Goal: Task Accomplishment & Management: Complete application form

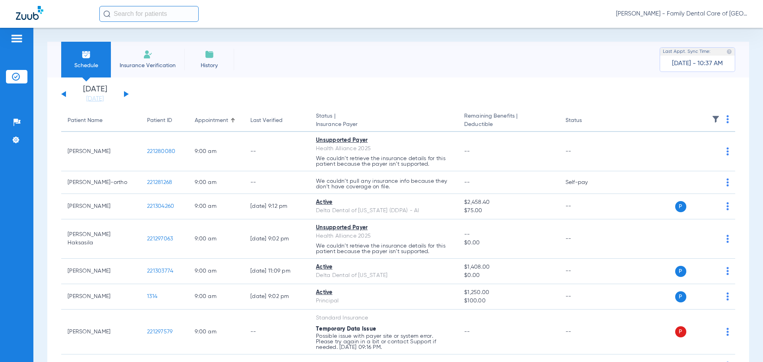
click at [145, 58] on img at bounding box center [148, 55] width 10 height 10
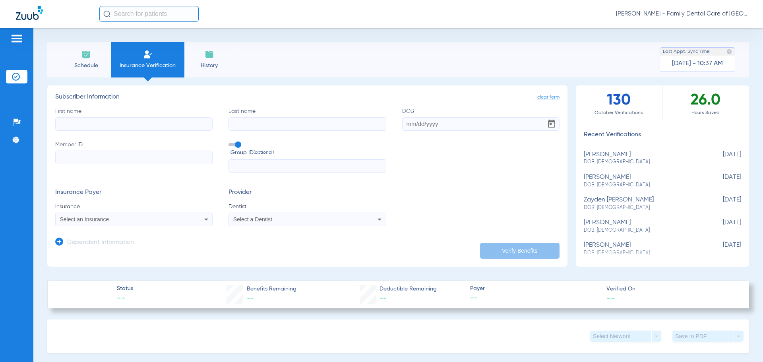
click at [131, 128] on input "First name" at bounding box center [133, 124] width 157 height 14
click at [84, 127] on input "First name Required" at bounding box center [133, 124] width 157 height 14
type input "[PERSON_NAME]"
click at [422, 124] on input "DOB" at bounding box center [480, 124] width 157 height 14
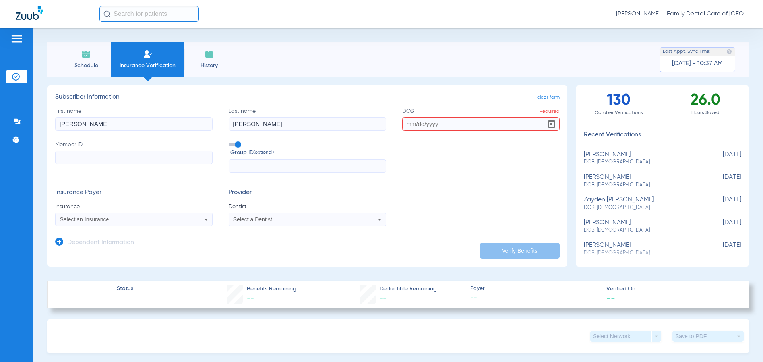
click at [408, 123] on input "DOB Required" at bounding box center [480, 124] width 157 height 14
type input "7"
type input "[DATE]"
click at [447, 138] on div "First name [PERSON_NAME] Last name [PERSON_NAME] DOB [DEMOGRAPHIC_DATA] Member …" at bounding box center [307, 140] width 504 height 66
click at [83, 156] on input "Member ID" at bounding box center [133, 158] width 157 height 14
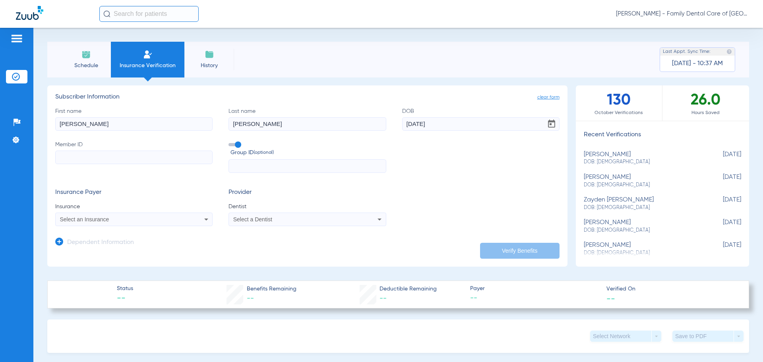
paste input "950167814"
type input "950167814"
click at [206, 222] on icon at bounding box center [206, 220] width 10 height 10
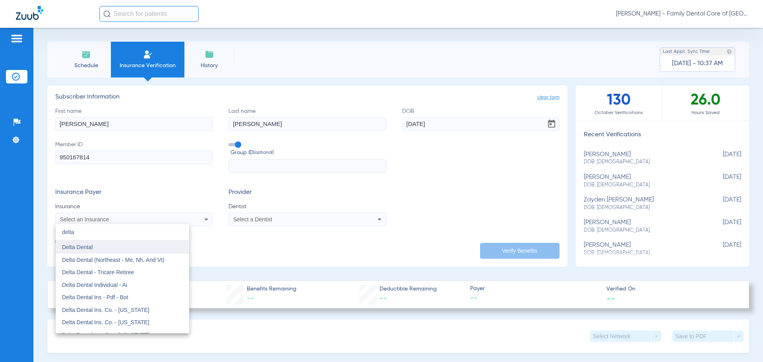
type input "delta"
click at [164, 246] on mat-option "Delta Dental" at bounding box center [122, 247] width 133 height 13
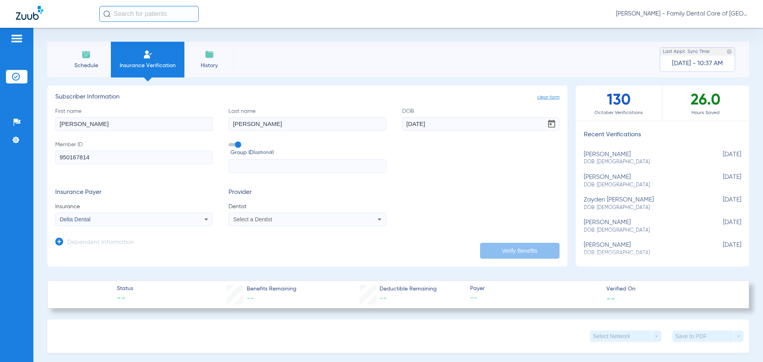
click at [257, 220] on span "Select a Dentist" at bounding box center [252, 219] width 39 height 6
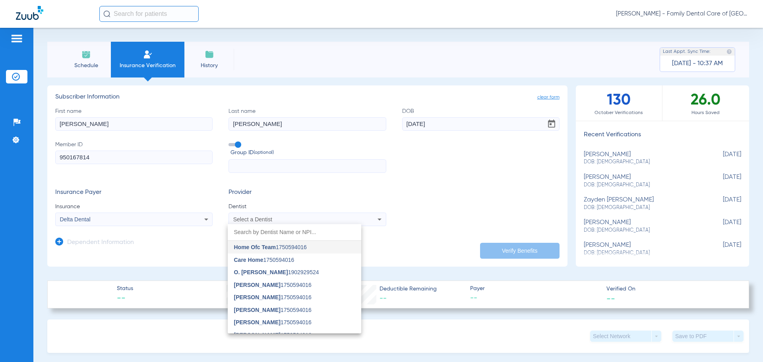
click at [275, 220] on div at bounding box center [381, 181] width 763 height 362
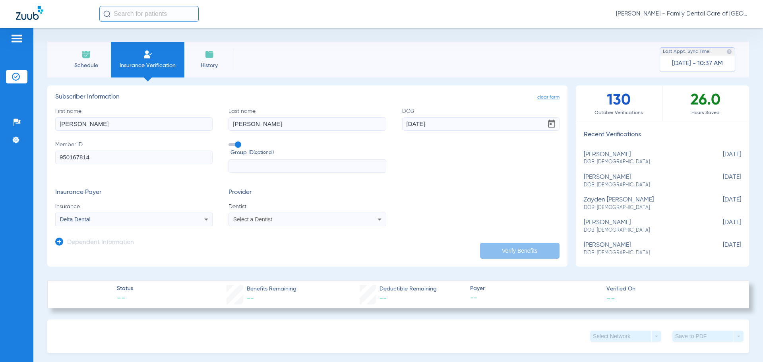
click at [275, 220] on div "Select a Dentist" at bounding box center [292, 219] width 119 height 6
type input "[PERSON_NAME]"
click at [302, 251] on mat-option "[PERSON_NAME] 1538516984" at bounding box center [294, 247] width 133 height 13
click at [518, 253] on button "Verify Benefits" at bounding box center [519, 251] width 79 height 16
type input "[PERSON_NAME]"
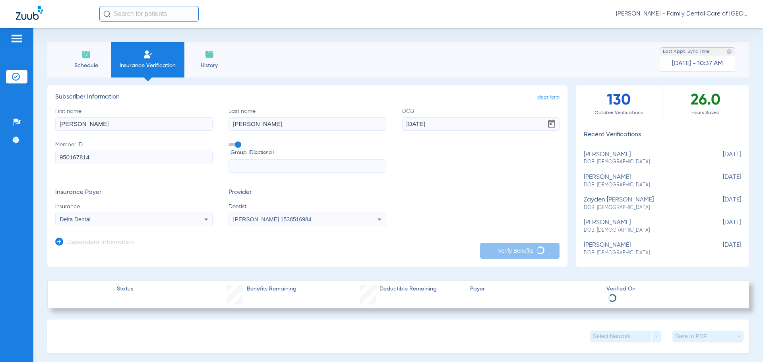
type input "[PERSON_NAME]"
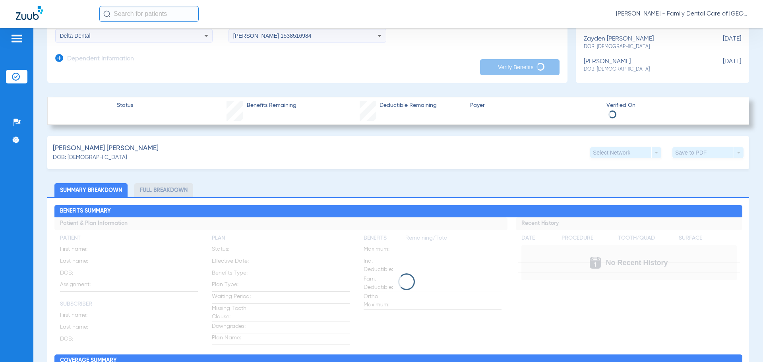
scroll to position [187, 0]
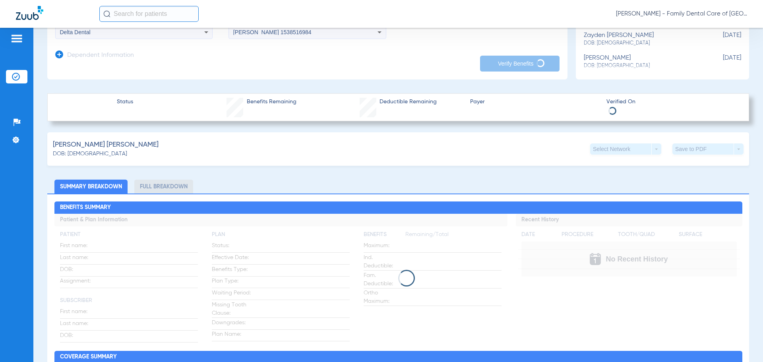
click at [152, 188] on li "Full Breakdown" at bounding box center [163, 187] width 59 height 14
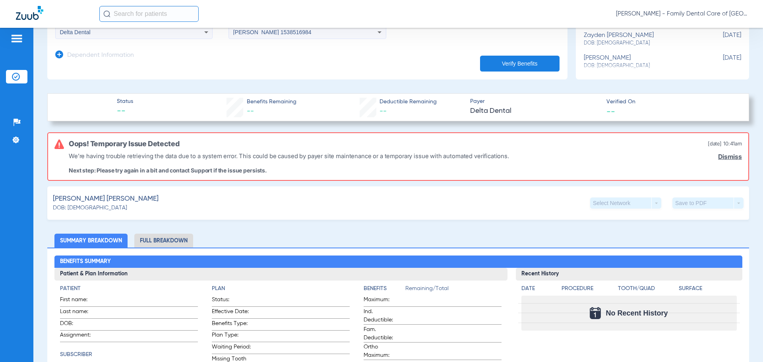
click at [98, 202] on span "[PERSON_NAME] [PERSON_NAME]" at bounding box center [106, 199] width 106 height 10
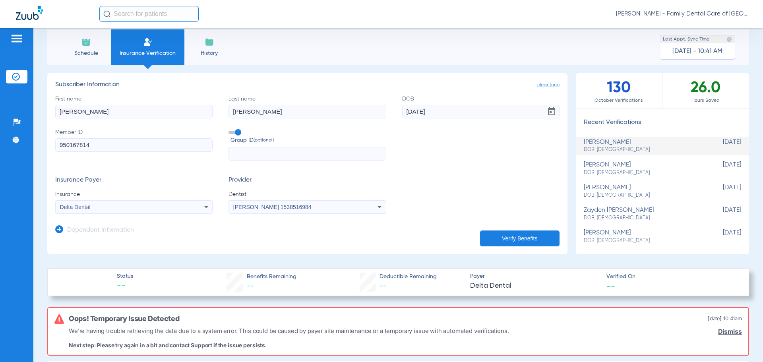
scroll to position [0, 0]
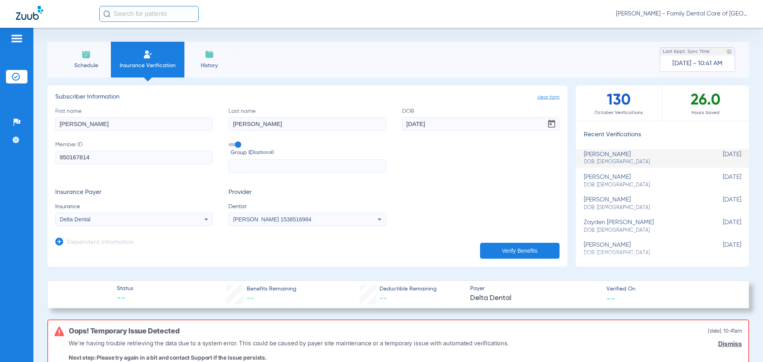
click at [9, 36] on div at bounding box center [16, 40] width 21 height 12
click at [11, 38] on img at bounding box center [16, 39] width 13 height 10
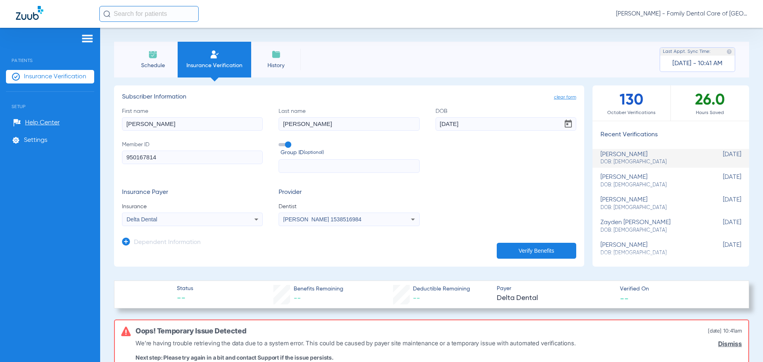
click at [86, 39] on img at bounding box center [87, 39] width 13 height 10
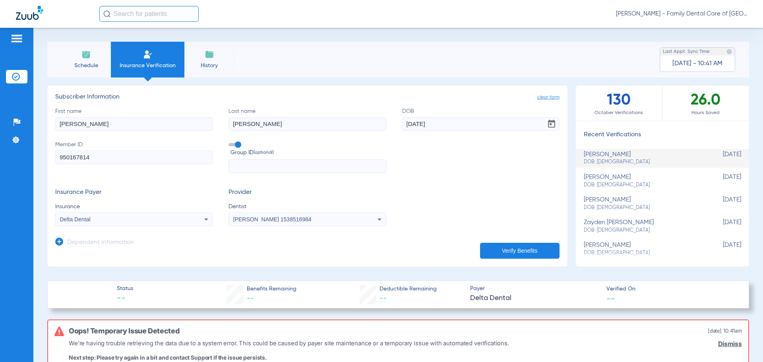
click at [17, 37] on img at bounding box center [16, 39] width 13 height 10
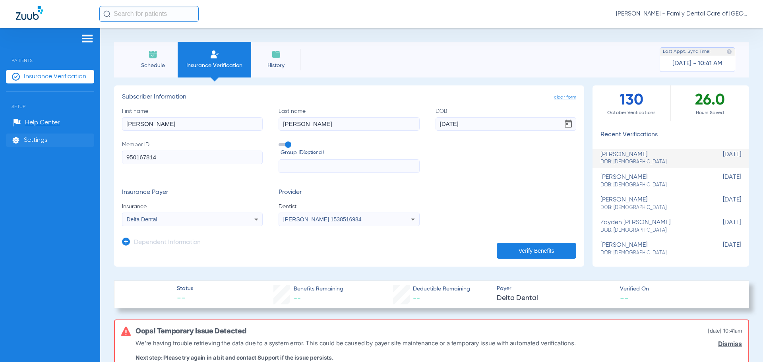
click at [39, 143] on span "Settings" at bounding box center [35, 140] width 23 height 8
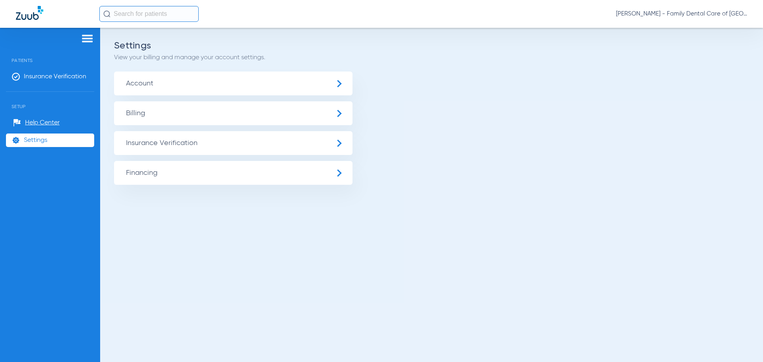
click at [39, 143] on span "Settings" at bounding box center [35, 140] width 23 height 8
click at [37, 77] on span "Insurance Verification" at bounding box center [55, 77] width 62 height 8
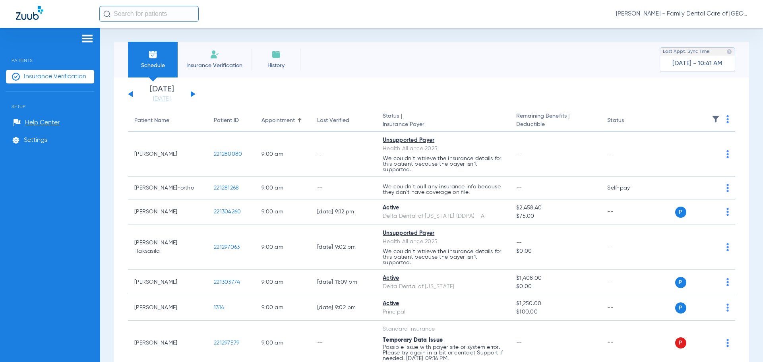
click at [682, 12] on span "[PERSON_NAME] - Family Dental Care of [GEOGRAPHIC_DATA]" at bounding box center [681, 14] width 131 height 8
click at [708, 28] on button "Log out" at bounding box center [724, 28] width 44 height 16
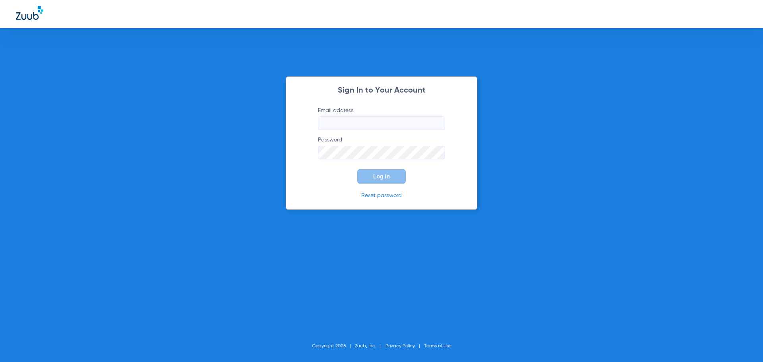
click at [404, 129] on input "Email address" at bounding box center [381, 123] width 127 height 14
type input "[EMAIL_ADDRESS][DOMAIN_NAME]"
click at [357, 169] on button "Log In" at bounding box center [381, 176] width 48 height 14
click at [382, 174] on span "Log In" at bounding box center [381, 176] width 17 height 6
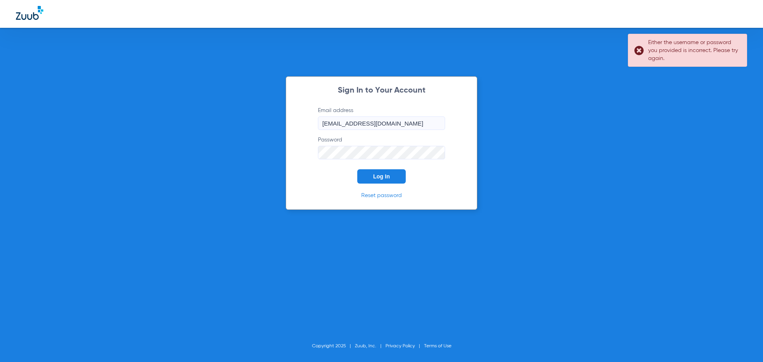
click at [367, 180] on button "Log In" at bounding box center [381, 176] width 48 height 14
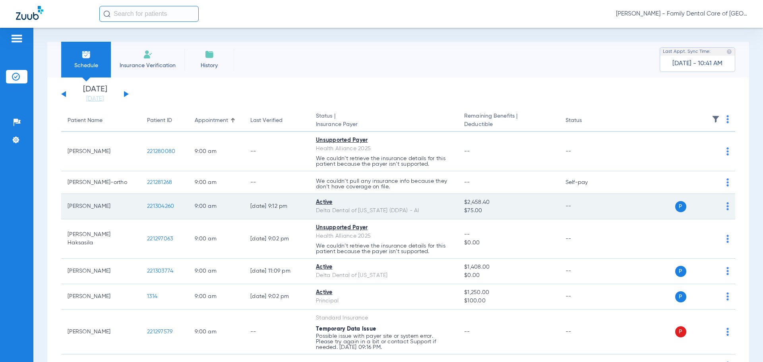
click at [239, 205] on td "9:00 AM" at bounding box center [216, 206] width 56 height 25
click at [170, 207] on span "221304260" at bounding box center [160, 206] width 27 height 6
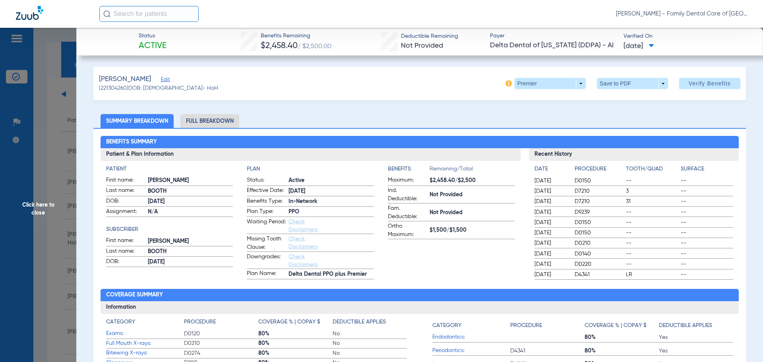
click at [295, 228] on link "Check Disclaimers" at bounding box center [302, 226] width 29 height 14
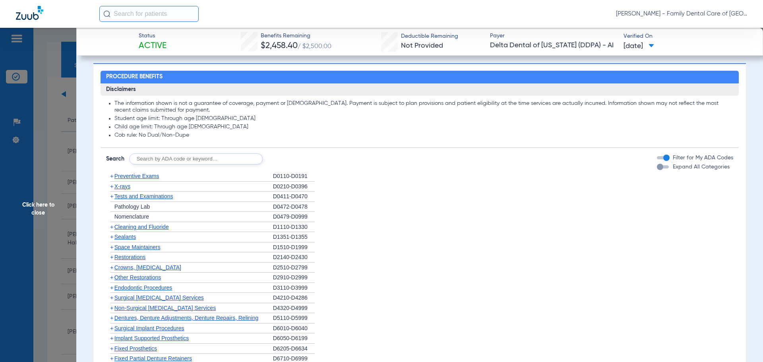
scroll to position [385, 0]
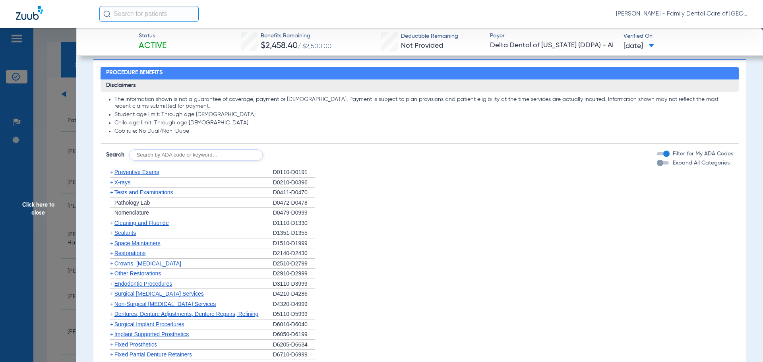
click at [131, 169] on span "Preventive Exams" at bounding box center [136, 172] width 45 height 6
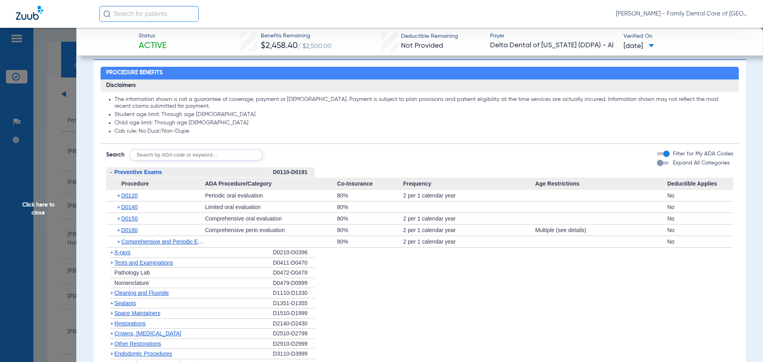
click at [134, 170] on span "Preventive Exams" at bounding box center [138, 172] width 48 height 6
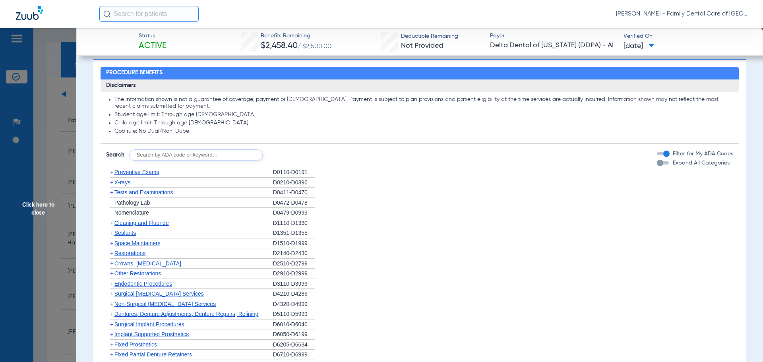
click at [130, 182] on span "X-rays" at bounding box center [122, 182] width 16 height 6
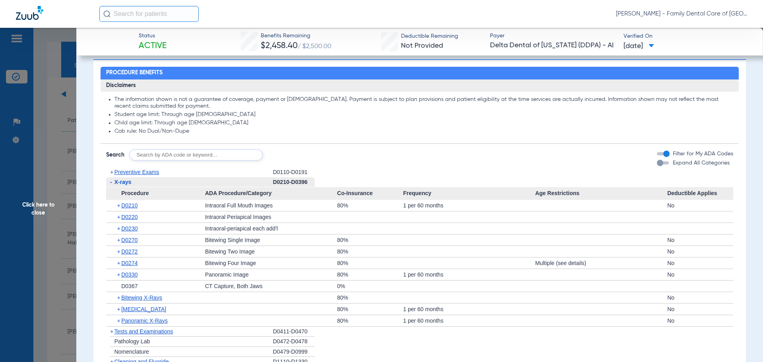
click at [130, 182] on span "X-rays" at bounding box center [122, 182] width 17 height 6
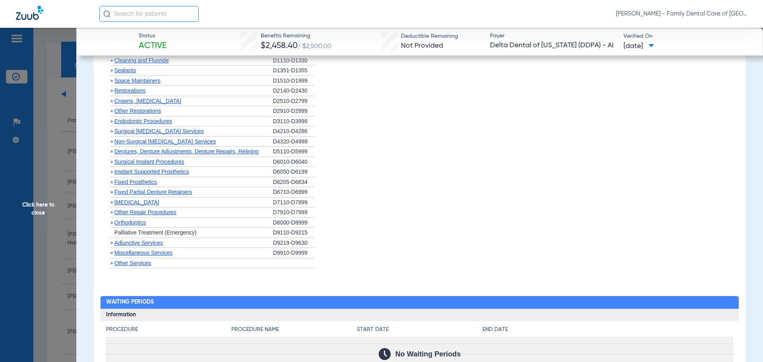
scroll to position [544, 0]
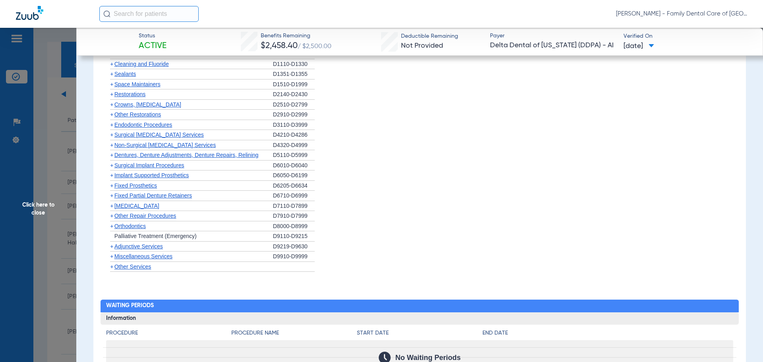
click at [124, 228] on span "Orthodontics" at bounding box center [129, 226] width 31 height 6
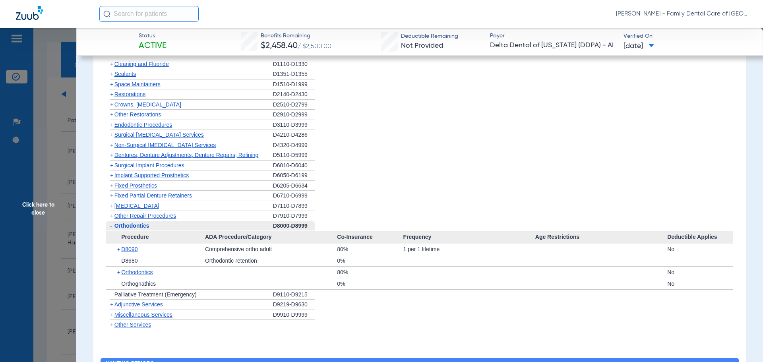
click at [124, 228] on span "Orthodontics" at bounding box center [131, 225] width 35 height 6
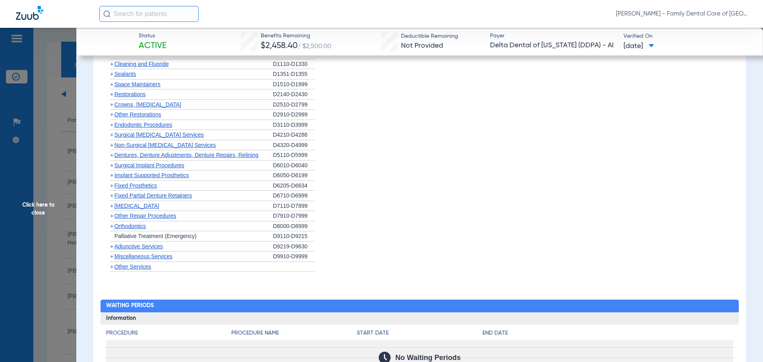
click at [127, 207] on span "[MEDICAL_DATA]" at bounding box center [136, 206] width 45 height 6
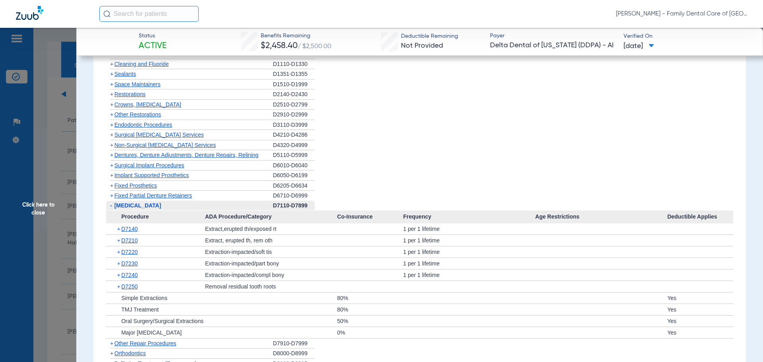
click at [127, 207] on span "[MEDICAL_DATA]" at bounding box center [137, 205] width 47 height 6
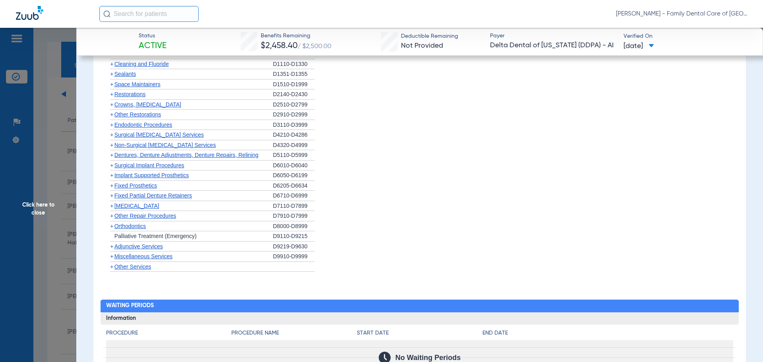
click at [128, 197] on span "Fixed Partial Denture Retainers" at bounding box center [152, 195] width 77 height 6
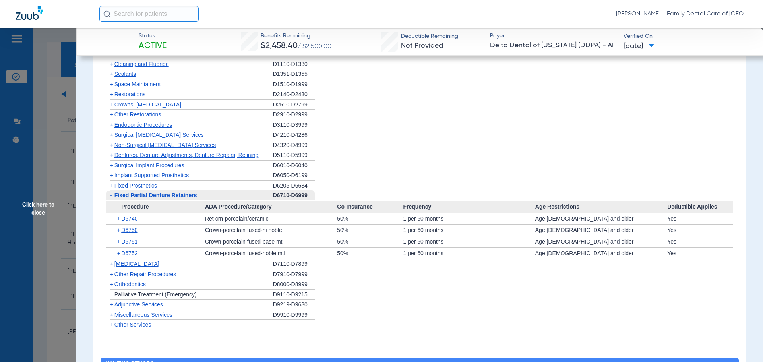
click at [128, 197] on span "Fixed Partial Denture Retainers" at bounding box center [155, 195] width 83 height 6
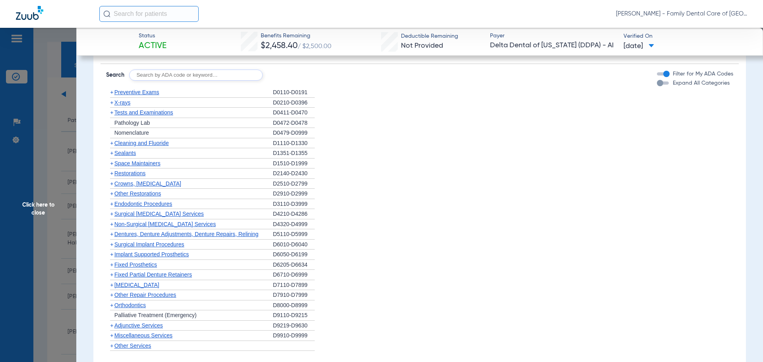
scroll to position [465, 0]
click at [128, 203] on span "Endodontic Procedures" at bounding box center [143, 204] width 58 height 6
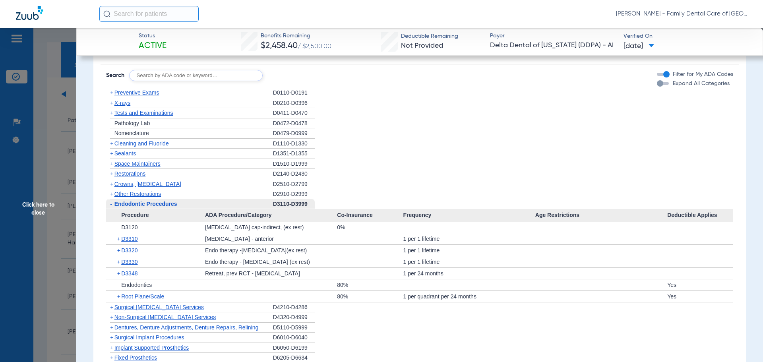
click at [130, 203] on span "Endodontic Procedures" at bounding box center [145, 204] width 63 height 6
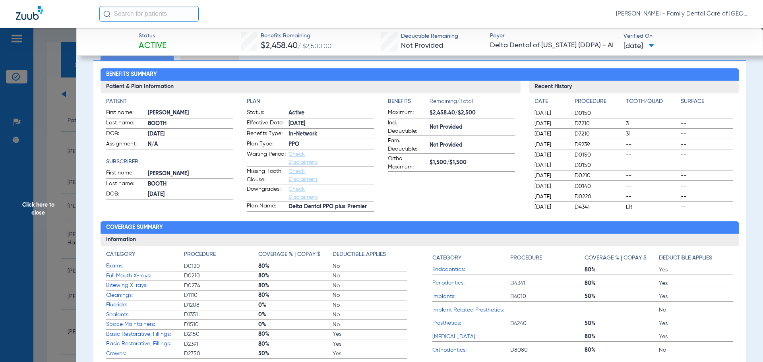
scroll to position [0, 0]
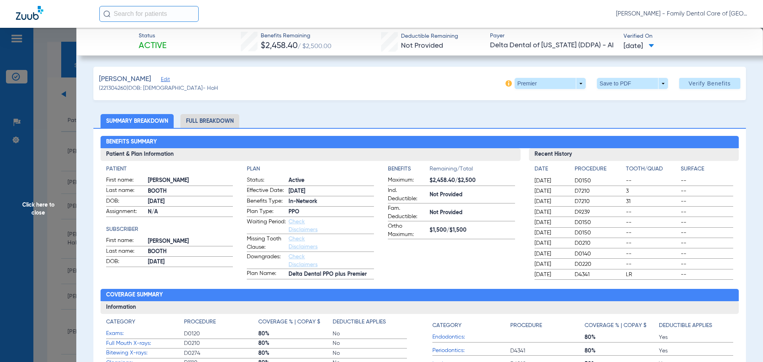
click at [29, 154] on span "Click here to close" at bounding box center [38, 209] width 76 height 362
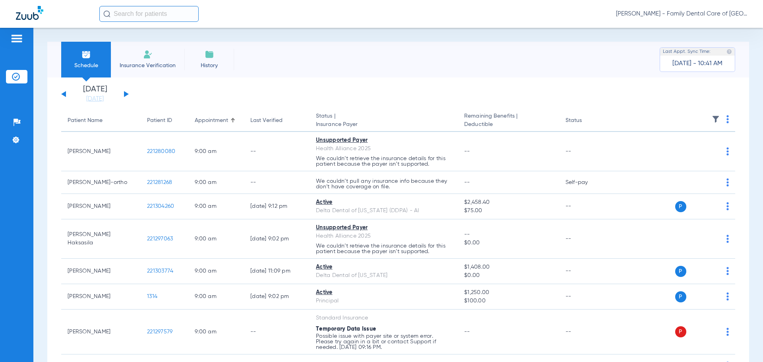
drag, startPoint x: 141, startPoint y: 57, endPoint x: 141, endPoint y: 69, distance: 11.5
click at [141, 57] on li "Insurance Verification" at bounding box center [147, 60] width 73 height 36
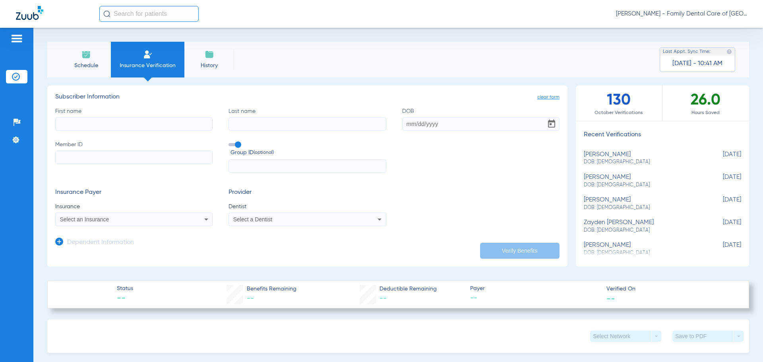
click at [267, 124] on input "Last name" at bounding box center [306, 124] width 157 height 14
paste input "[PERSON_NAME]"
type input "[PERSON_NAME]"
click at [199, 129] on input "First name" at bounding box center [133, 124] width 157 height 14
click at [68, 124] on input "First name Required" at bounding box center [133, 124] width 157 height 14
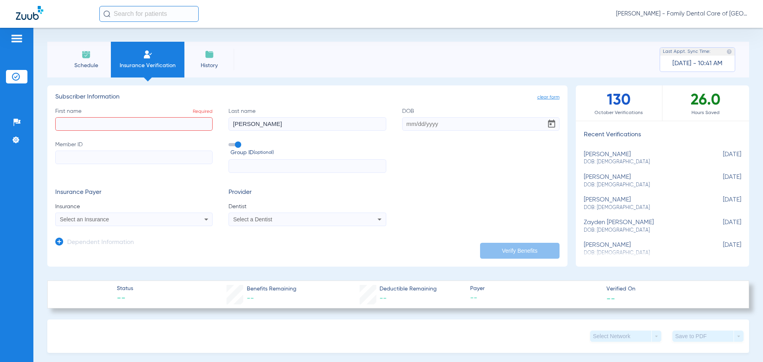
paste input "[PERSON_NAME]"
type input "[PERSON_NAME]"
click at [79, 161] on input "Member ID" at bounding box center [133, 158] width 157 height 14
click at [62, 161] on input "Member ID Required" at bounding box center [133, 158] width 157 height 14
paste input "293668007"
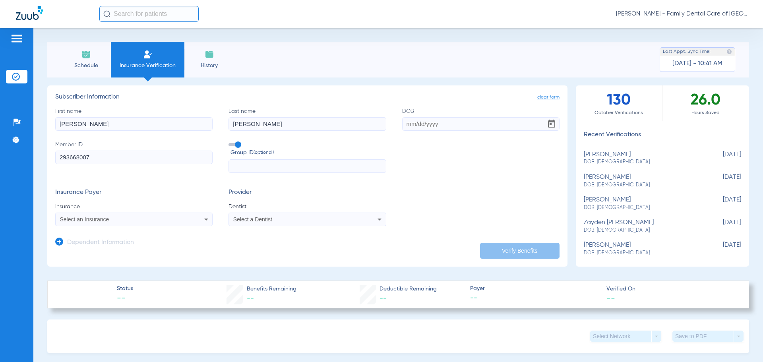
type input "293668007"
click at [134, 219] on div "Select an Insurance" at bounding box center [119, 219] width 119 height 6
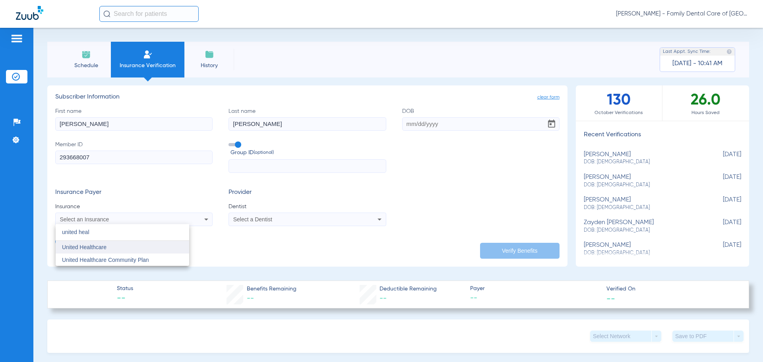
type input "united heal"
click at [104, 244] on span "United Healthcare" at bounding box center [84, 247] width 44 height 6
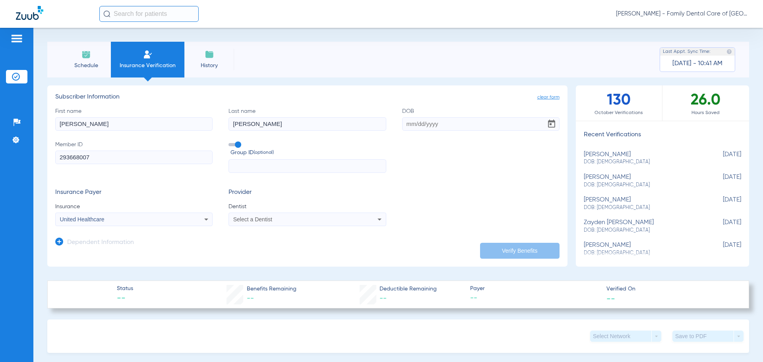
drag, startPoint x: 267, startPoint y: 209, endPoint x: 261, endPoint y: 221, distance: 13.3
click at [267, 210] on span "Dentist" at bounding box center [306, 207] width 157 height 8
click at [262, 220] on span "Select a Dentist" at bounding box center [252, 219] width 39 height 6
type input "ja"
click at [251, 275] on span "[PERSON_NAME] [PERSON_NAME]" at bounding box center [257, 272] width 46 height 12
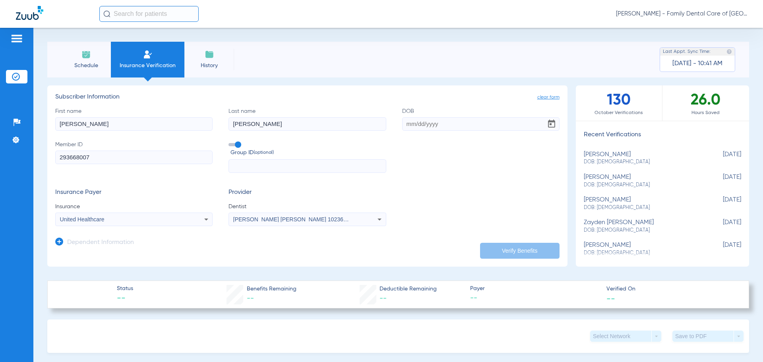
click at [407, 123] on input "DOB" at bounding box center [480, 124] width 157 height 14
type input "[DATE]"
click at [499, 249] on button "Verify Benefits" at bounding box center [519, 251] width 79 height 16
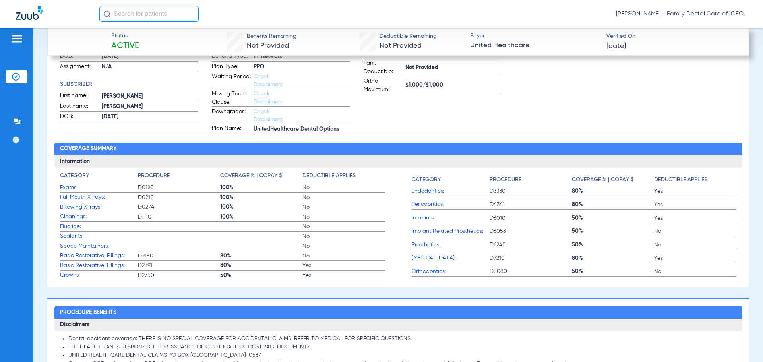
scroll to position [397, 0]
click at [424, 244] on span "Prosthetics:" at bounding box center [451, 245] width 78 height 8
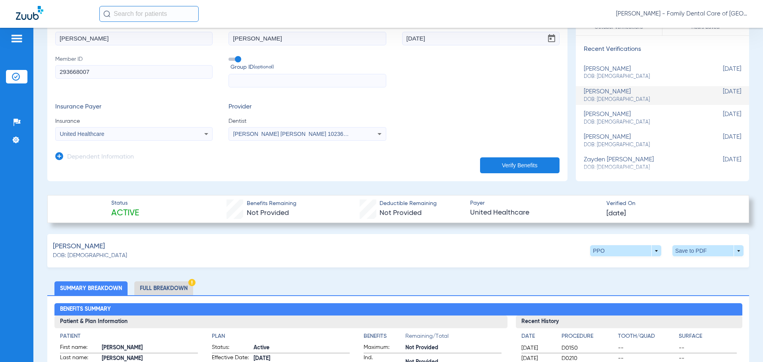
scroll to position [0, 0]
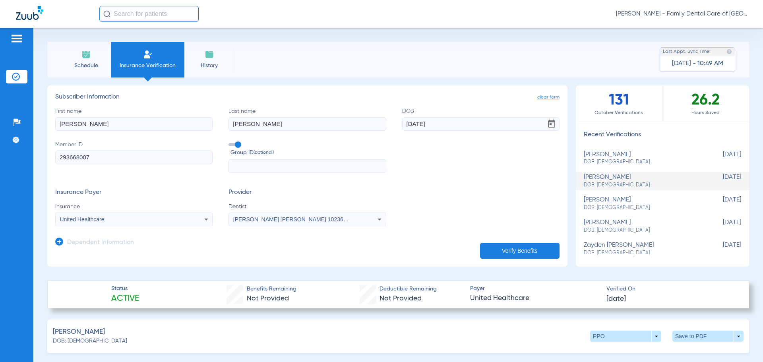
click at [70, 124] on input "[PERSON_NAME]" at bounding box center [133, 124] width 157 height 14
paste input "[PERSON_NAME]"
type input "[PERSON_NAME]"
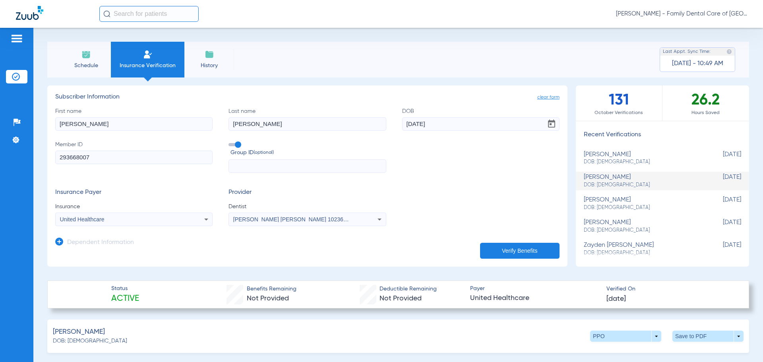
click at [246, 126] on input "[PERSON_NAME]" at bounding box center [306, 124] width 157 height 14
paste input "[PERSON_NAME]"
type input "[PERSON_NAME]"
click at [407, 126] on input "[DATE]" at bounding box center [480, 124] width 157 height 14
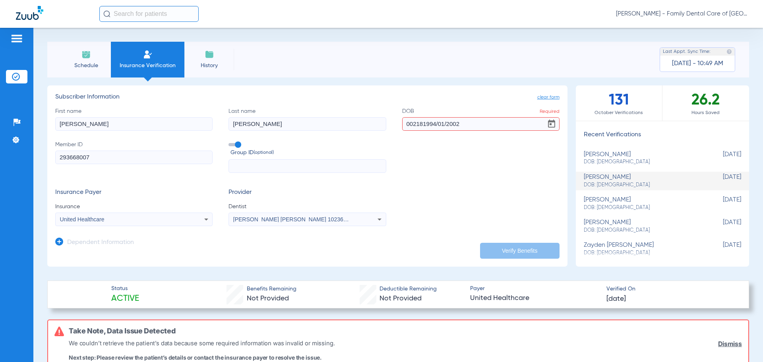
type input "0021819904/01/2002"
drag, startPoint x: 471, startPoint y: 124, endPoint x: 359, endPoint y: 120, distance: 112.5
click at [359, 122] on div "First name [PERSON_NAME] Last name [PERSON_NAME] Required 0021819904/01/2002 Me…" at bounding box center [307, 140] width 504 height 66
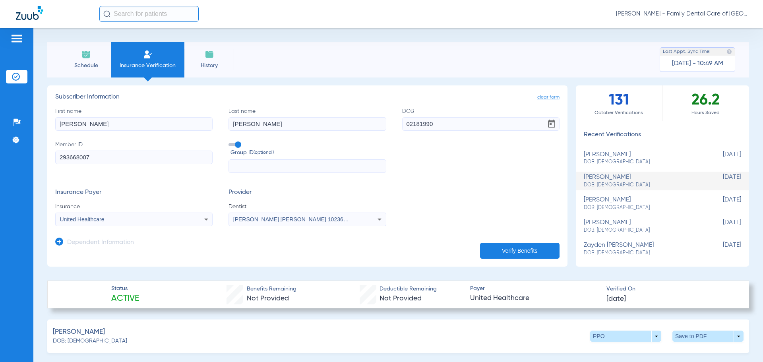
type input "[DATE]"
click at [202, 161] on input "293668007" at bounding box center [133, 158] width 157 height 14
click at [108, 157] on input "293668007" at bounding box center [133, 158] width 157 height 14
paste input "08065811742"
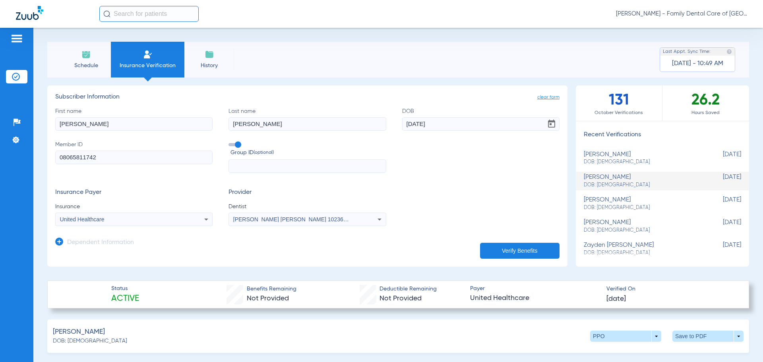
type input "08065811742"
click at [128, 220] on div "United Healthcare" at bounding box center [119, 219] width 119 height 6
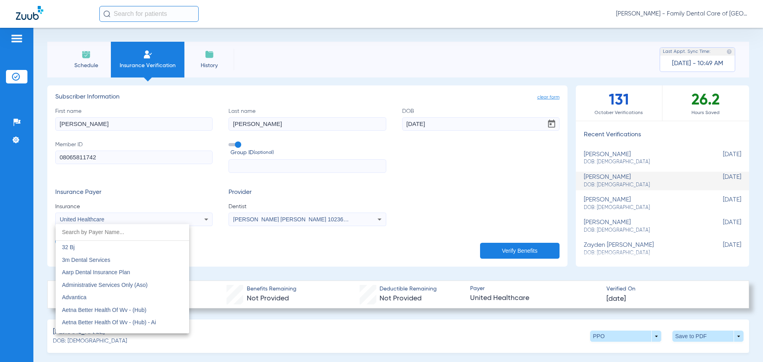
scroll to position [4675, 0]
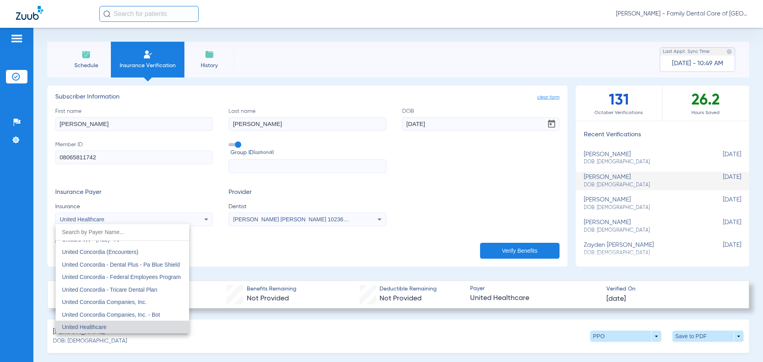
click at [74, 235] on input "dropdown search" at bounding box center [122, 232] width 133 height 16
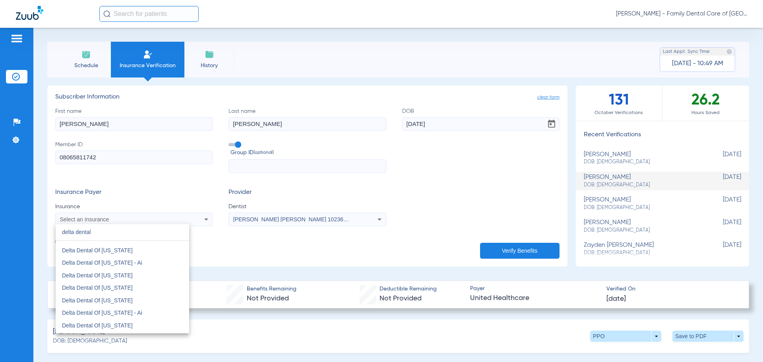
scroll to position [278, 0]
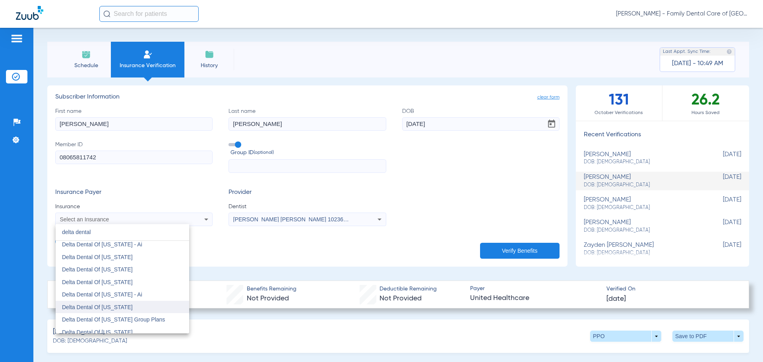
type input "delta dental"
click at [96, 308] on span "Delta Dental Of [US_STATE]" at bounding box center [97, 307] width 71 height 6
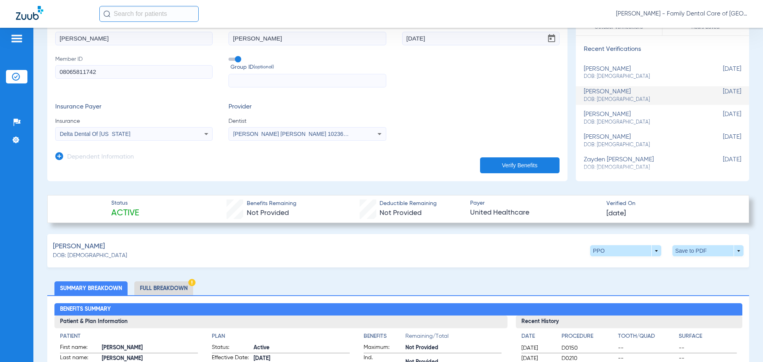
scroll to position [119, 0]
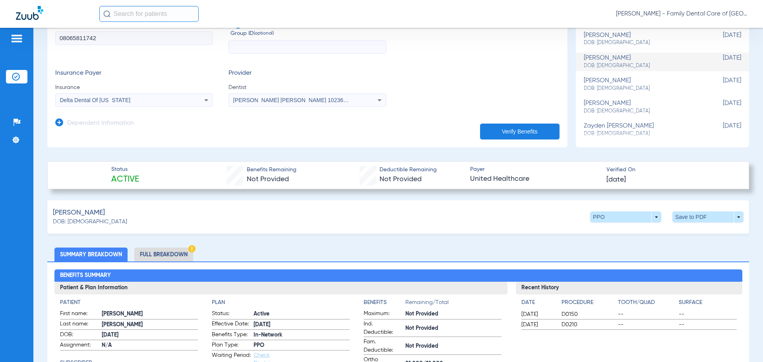
click at [308, 100] on div "[PERSON_NAME] [PERSON_NAME] 1023648664" at bounding box center [292, 100] width 119 height 6
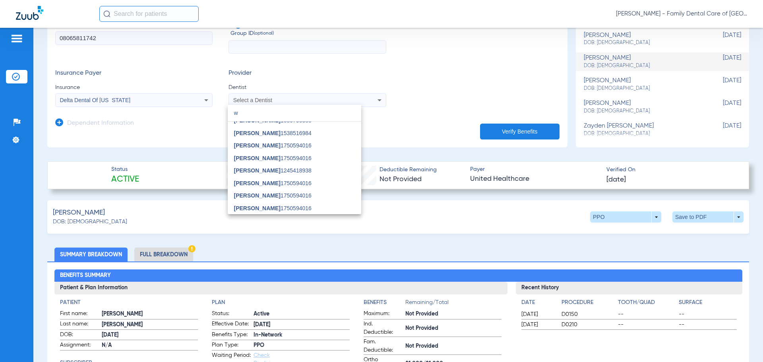
scroll to position [0, 0]
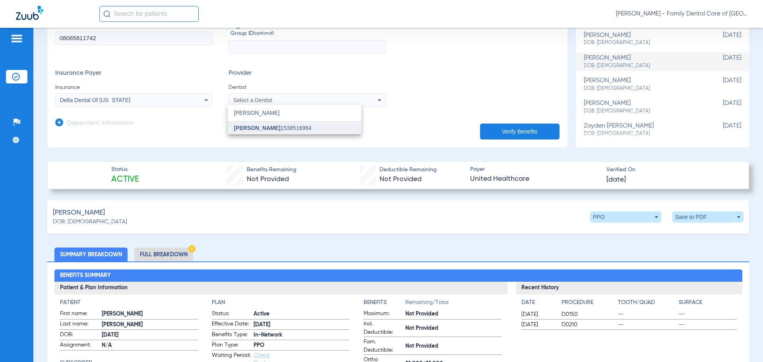
type input "[PERSON_NAME]"
click at [280, 127] on span "[PERSON_NAME]" at bounding box center [257, 128] width 46 height 6
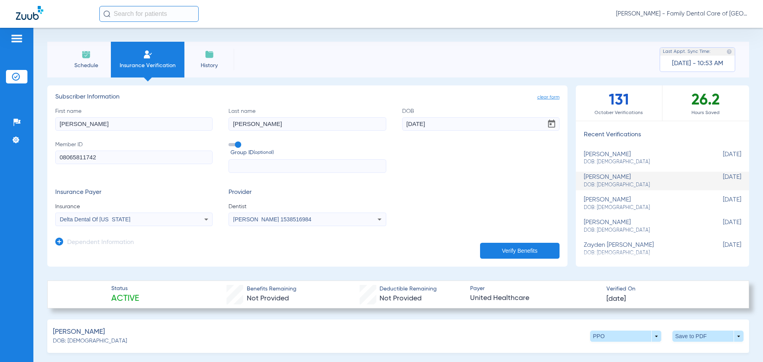
click at [512, 252] on button "Verify Benefits" at bounding box center [519, 251] width 79 height 16
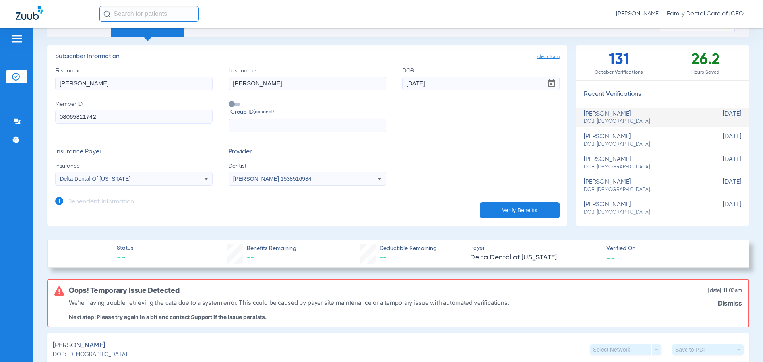
scroll to position [40, 0]
click at [230, 106] on span at bounding box center [234, 104] width 12 height 3
click at [230, 102] on input "Group ID (optional)" at bounding box center [230, 102] width 0 height 0
click at [516, 211] on button "Verify Benefits" at bounding box center [519, 211] width 79 height 16
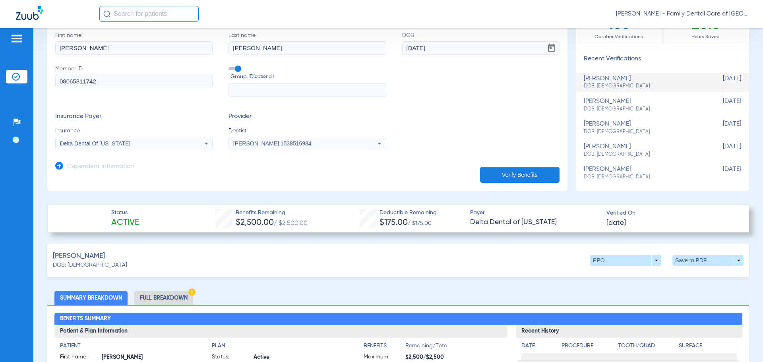
scroll to position [0, 0]
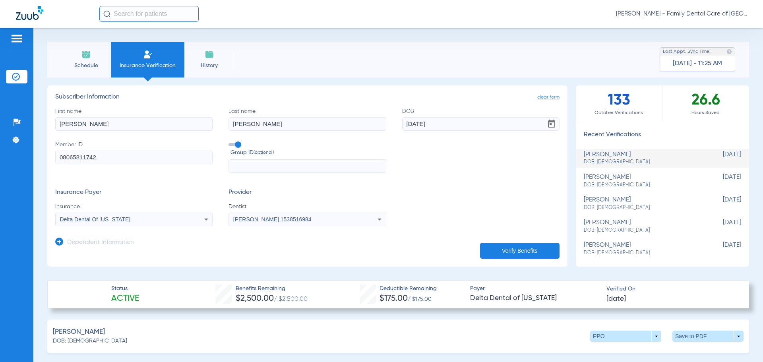
click at [249, 129] on input "[PERSON_NAME]" at bounding box center [306, 124] width 157 height 14
click at [250, 124] on input "[PERSON_NAME]" at bounding box center [306, 124] width 157 height 14
type input "[PERSON_NAME]"
click at [91, 124] on input "[PERSON_NAME]" at bounding box center [133, 124] width 157 height 14
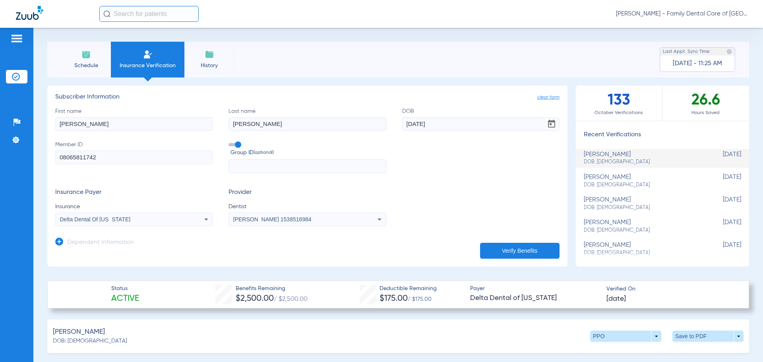
click at [91, 124] on input "[PERSON_NAME]" at bounding box center [133, 124] width 157 height 14
type input "kahlan"
click at [86, 159] on input "08065811742" at bounding box center [133, 158] width 157 height 14
drag, startPoint x: 100, startPoint y: 157, endPoint x: -39, endPoint y: 152, distance: 138.3
click at [0, 152] on html "[PERSON_NAME] - Family Dental Care of Champaign Patients Insurance Verification…" at bounding box center [381, 181] width 763 height 362
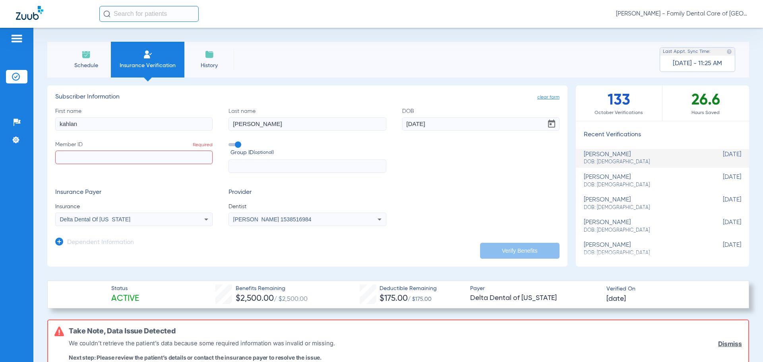
click at [306, 166] on input "text" at bounding box center [306, 166] width 157 height 14
click at [235, 160] on input "text" at bounding box center [306, 166] width 157 height 14
type input "00379755"
click at [110, 152] on input "Member ID Required" at bounding box center [133, 158] width 157 height 14
click at [86, 159] on input "Member ID Required" at bounding box center [133, 158] width 157 height 14
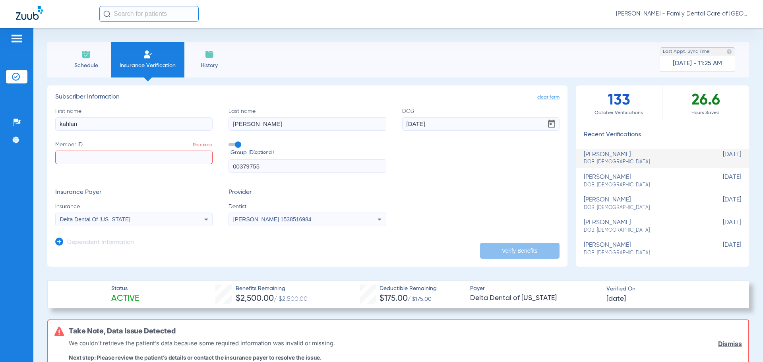
paste input "941332375"
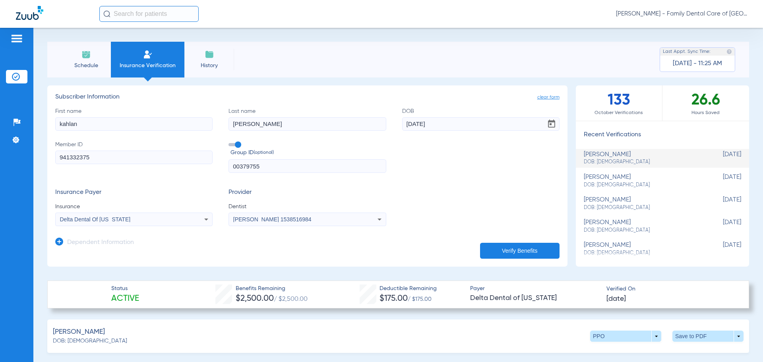
type input "941332375"
click at [434, 120] on input "[DATE]" at bounding box center [480, 124] width 157 height 14
click at [433, 120] on input "[DATE]" at bounding box center [480, 124] width 157 height 14
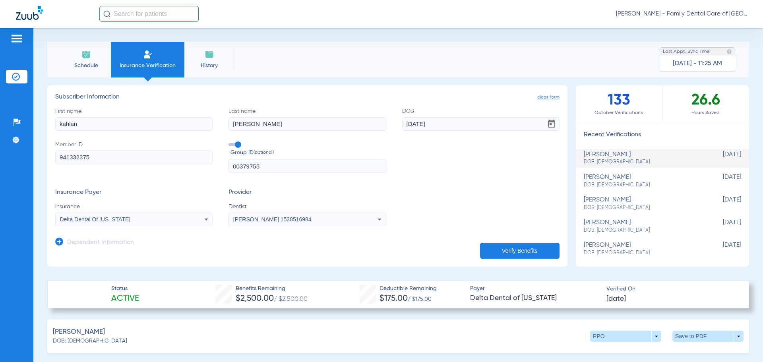
click at [433, 120] on input "[DATE]" at bounding box center [480, 124] width 157 height 14
type input "[DATE]"
click at [473, 168] on div "First name [PERSON_NAME] Last name [PERSON_NAME] DOB [DEMOGRAPHIC_DATA] Member …" at bounding box center [307, 140] width 504 height 66
click at [95, 219] on span "Delta Dental Of [US_STATE]" at bounding box center [95, 219] width 71 height 6
type input "guardian"
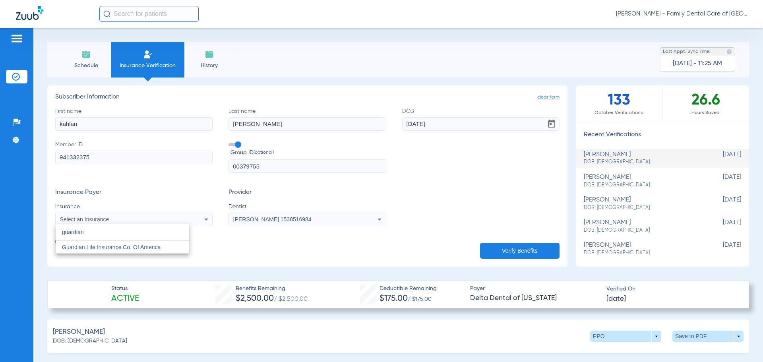
click at [90, 264] on div at bounding box center [381, 181] width 763 height 362
click at [82, 220] on span "Delta Dental Of [US_STATE]" at bounding box center [95, 219] width 71 height 6
type input "Guardian"
click at [97, 252] on mat-option "Guardian Life Insurance Co. Of America" at bounding box center [122, 247] width 133 height 13
click at [487, 249] on button "Verify Benefits" at bounding box center [519, 251] width 79 height 16
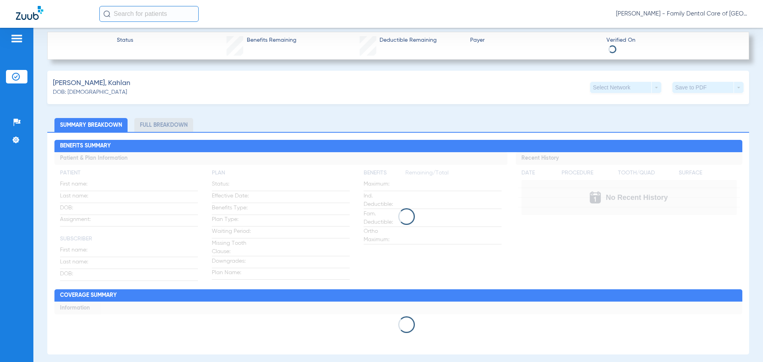
scroll to position [278, 0]
